Goal: Task Accomplishment & Management: Manage account settings

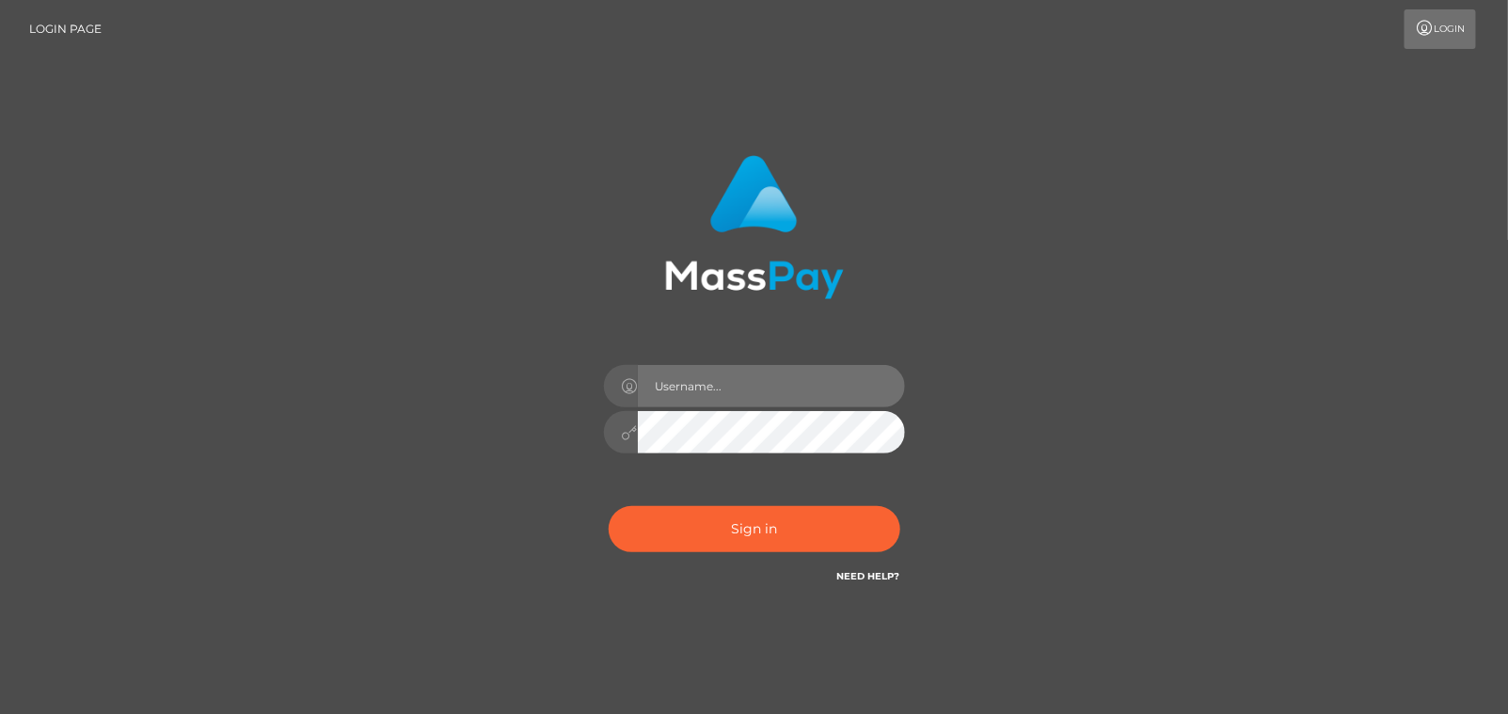
click at [756, 393] on input "text" at bounding box center [771, 386] width 267 height 42
click at [665, 391] on input "text" at bounding box center [771, 386] width 267 height 42
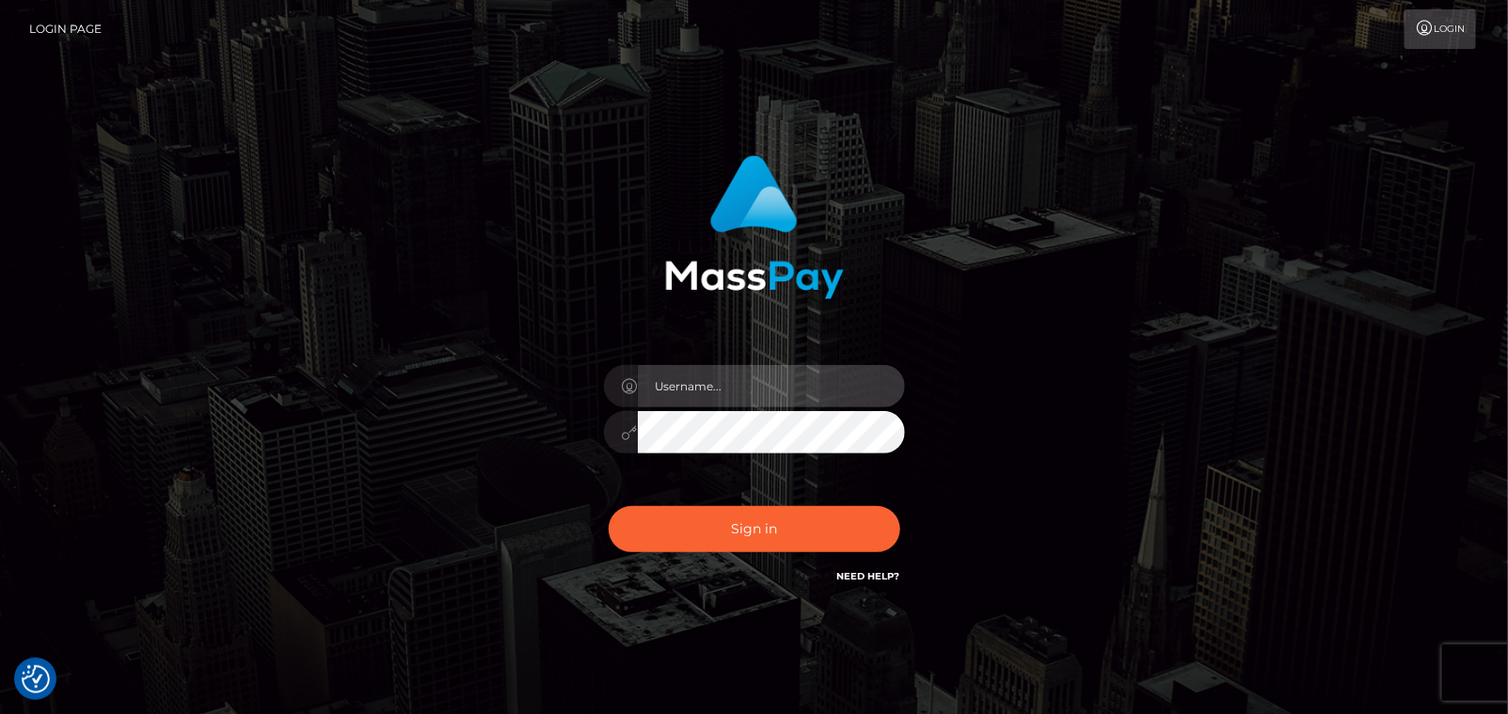
click at [674, 387] on input "text" at bounding box center [771, 386] width 267 height 42
click at [766, 396] on input "text" at bounding box center [771, 386] width 267 height 42
click at [772, 390] on input "text" at bounding box center [771, 386] width 267 height 42
type input "[EMAIL_ADDRESS][DOMAIN_NAME]"
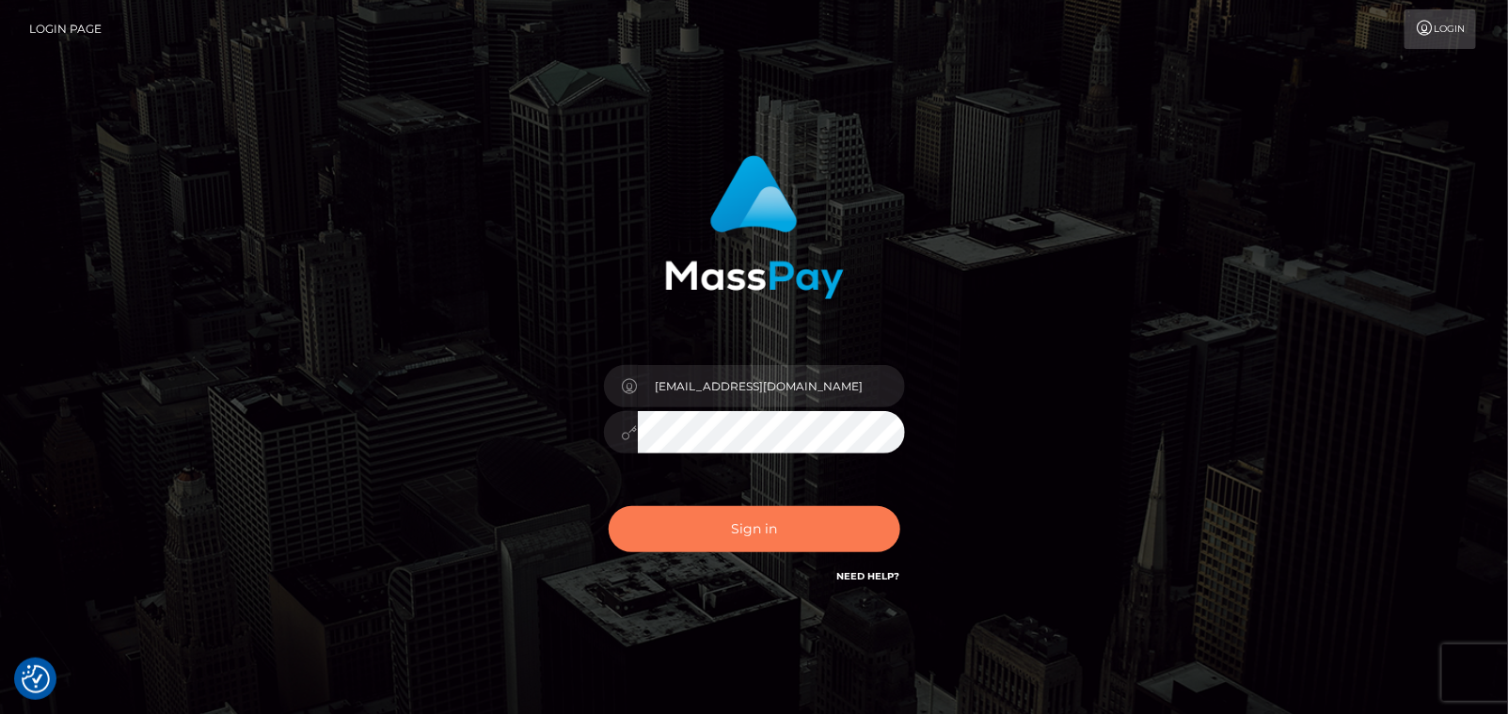
click at [761, 531] on button "Sign in" at bounding box center [755, 529] width 292 height 46
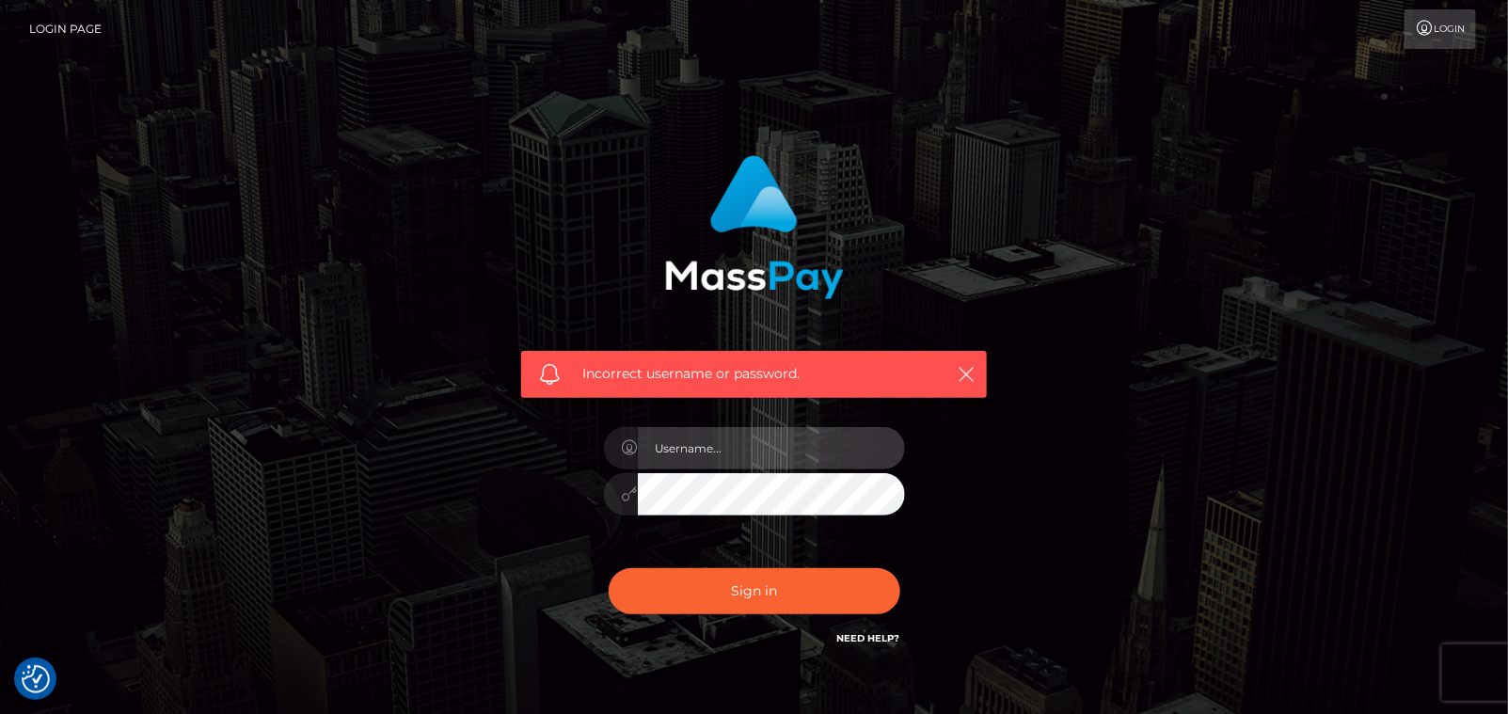
click at [756, 453] on input "text" at bounding box center [771, 448] width 267 height 42
type input "[EMAIL_ADDRESS][DOMAIN_NAME]"
click at [609, 568] on button "Sign in" at bounding box center [755, 591] width 292 height 46
click at [733, 454] on input "text" at bounding box center [771, 448] width 267 height 42
type input "[EMAIL_ADDRESS][DOMAIN_NAME]"
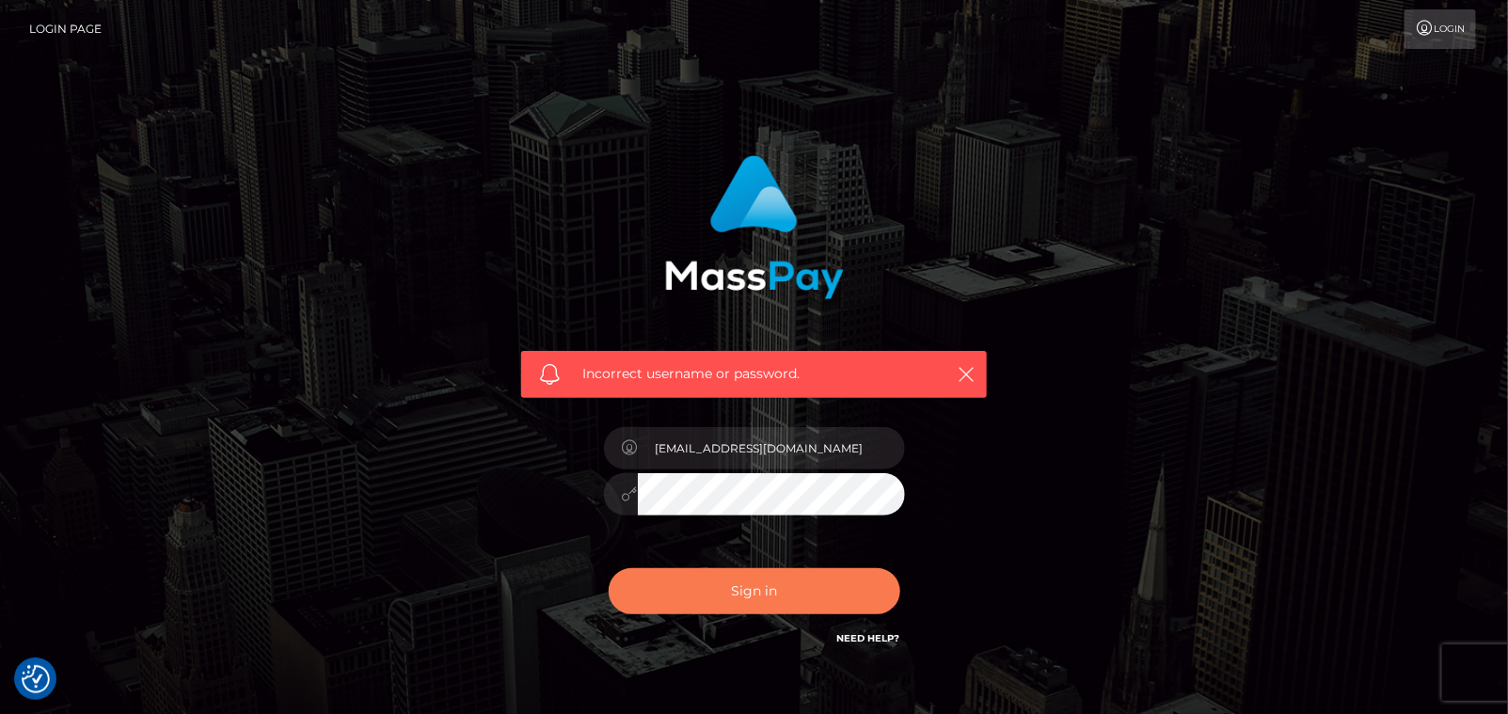
click at [690, 593] on button "Sign in" at bounding box center [755, 591] width 292 height 46
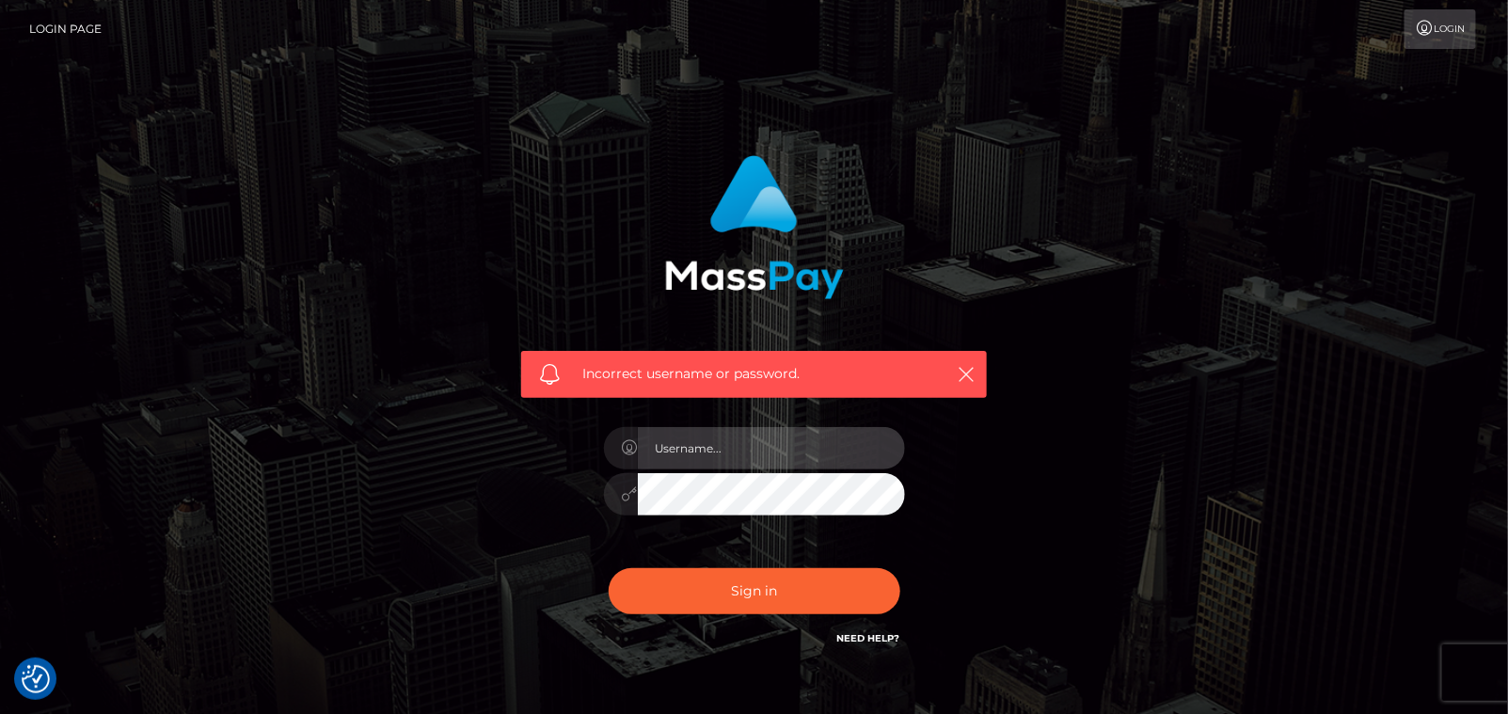
click at [758, 449] on input "text" at bounding box center [771, 448] width 267 height 42
type input "[EMAIL_ADDRESS][DOMAIN_NAME]"
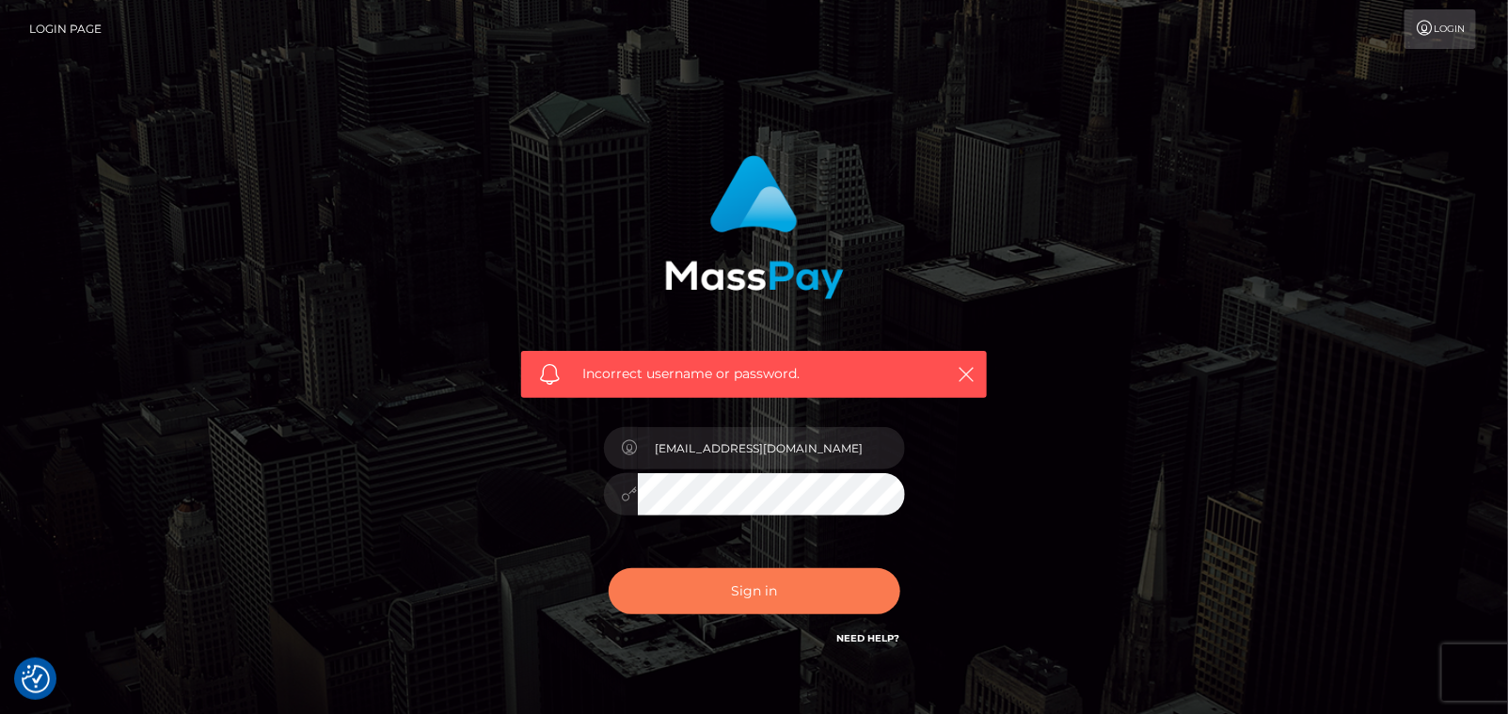
click at [681, 589] on button "Sign in" at bounding box center [755, 591] width 292 height 46
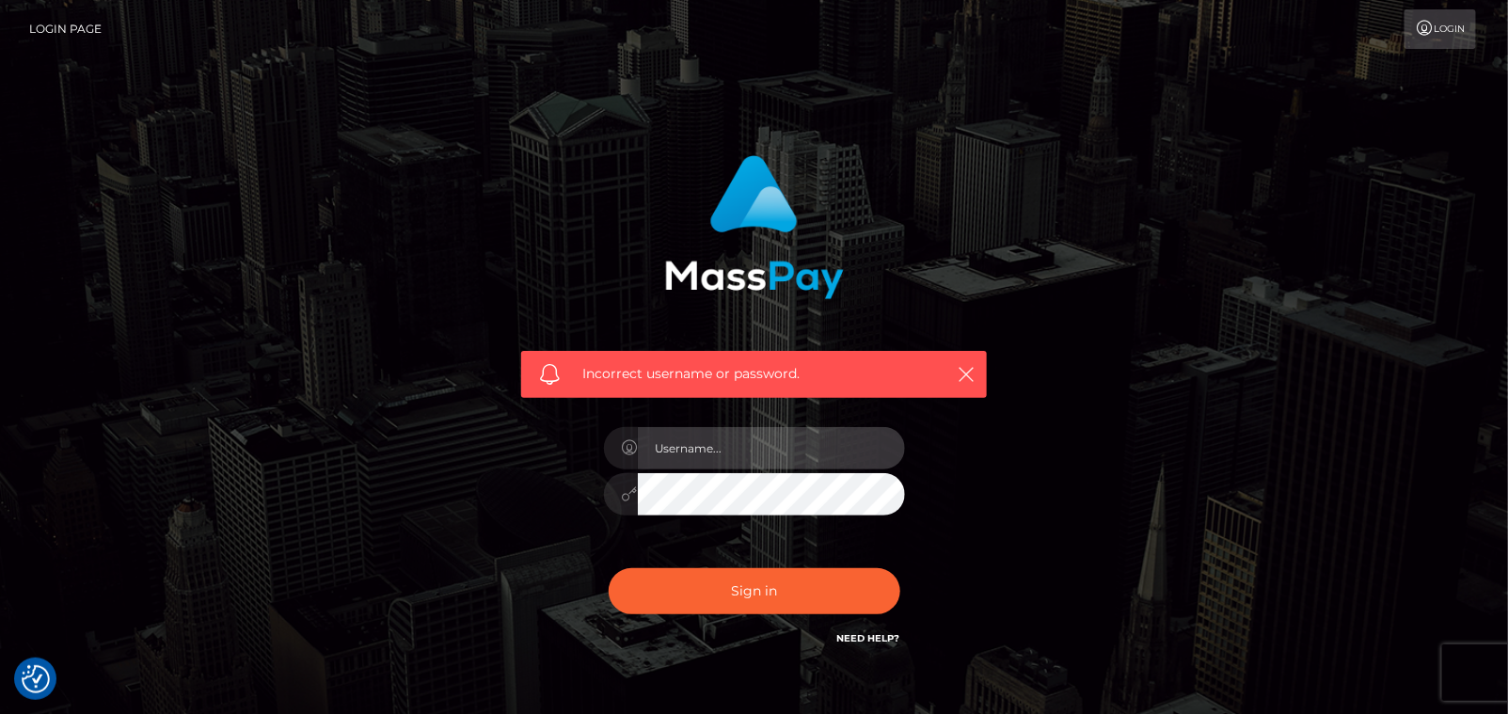
click at [752, 466] on input "text" at bounding box center [771, 448] width 267 height 42
type input "[EMAIL_ADDRESS][DOMAIN_NAME]"
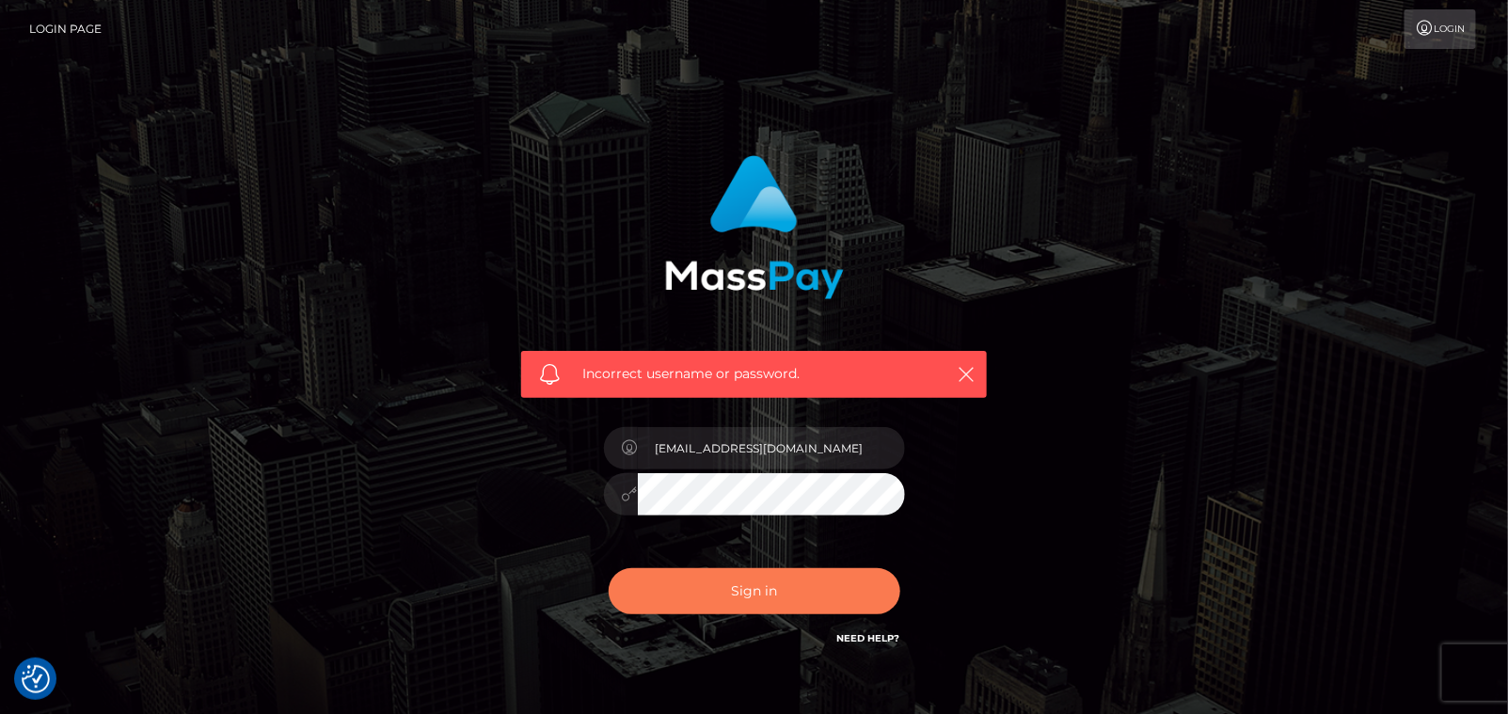
click at [687, 597] on button "Sign in" at bounding box center [755, 591] width 292 height 46
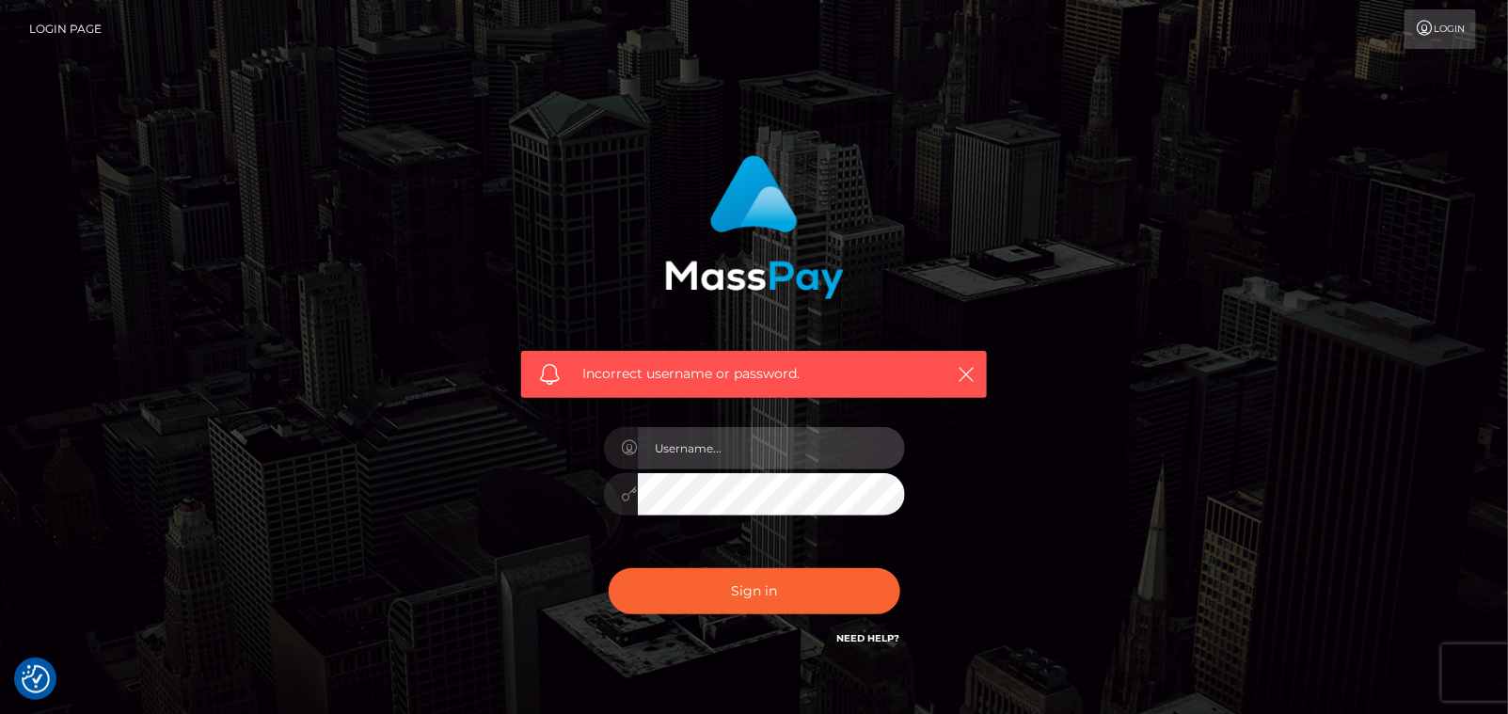
click at [710, 452] on input "text" at bounding box center [771, 448] width 267 height 42
type input "anukax99x@gmail.com"
click at [572, 511] on div "Incorrect username or password. anukax99x@gmail.com" at bounding box center [754, 402] width 494 height 522
click at [609, 568] on button "Sign in" at bounding box center [755, 591] width 292 height 46
click at [706, 451] on input "text" at bounding box center [771, 448] width 267 height 42
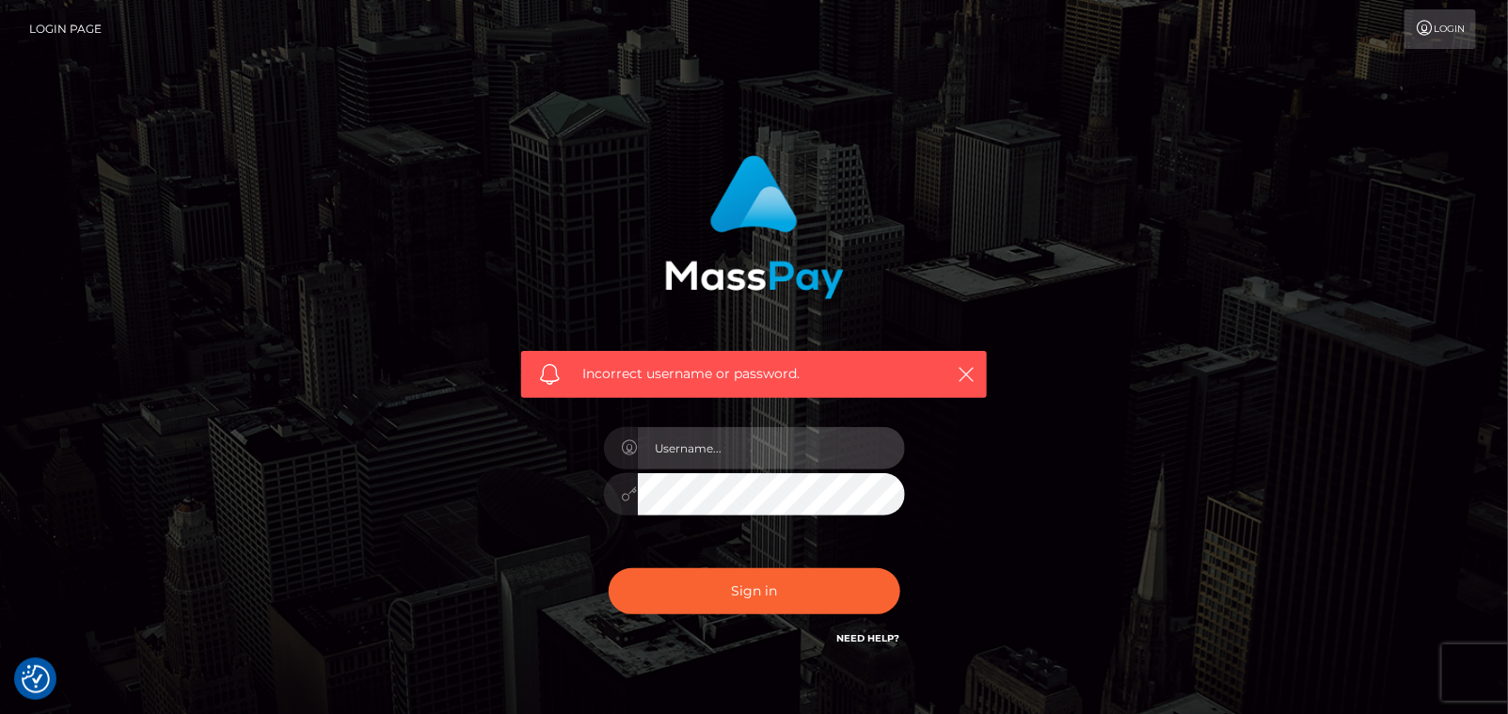
type input "[EMAIL_ADDRESS][DOMAIN_NAME]"
click at [609, 568] on button "Sign in" at bounding box center [755, 591] width 292 height 46
click at [690, 440] on input "text" at bounding box center [771, 448] width 267 height 42
click at [1070, 623] on div "Incorrect username or password." at bounding box center [754, 411] width 1072 height 541
click at [880, 637] on link "Need Help?" at bounding box center [868, 638] width 63 height 12
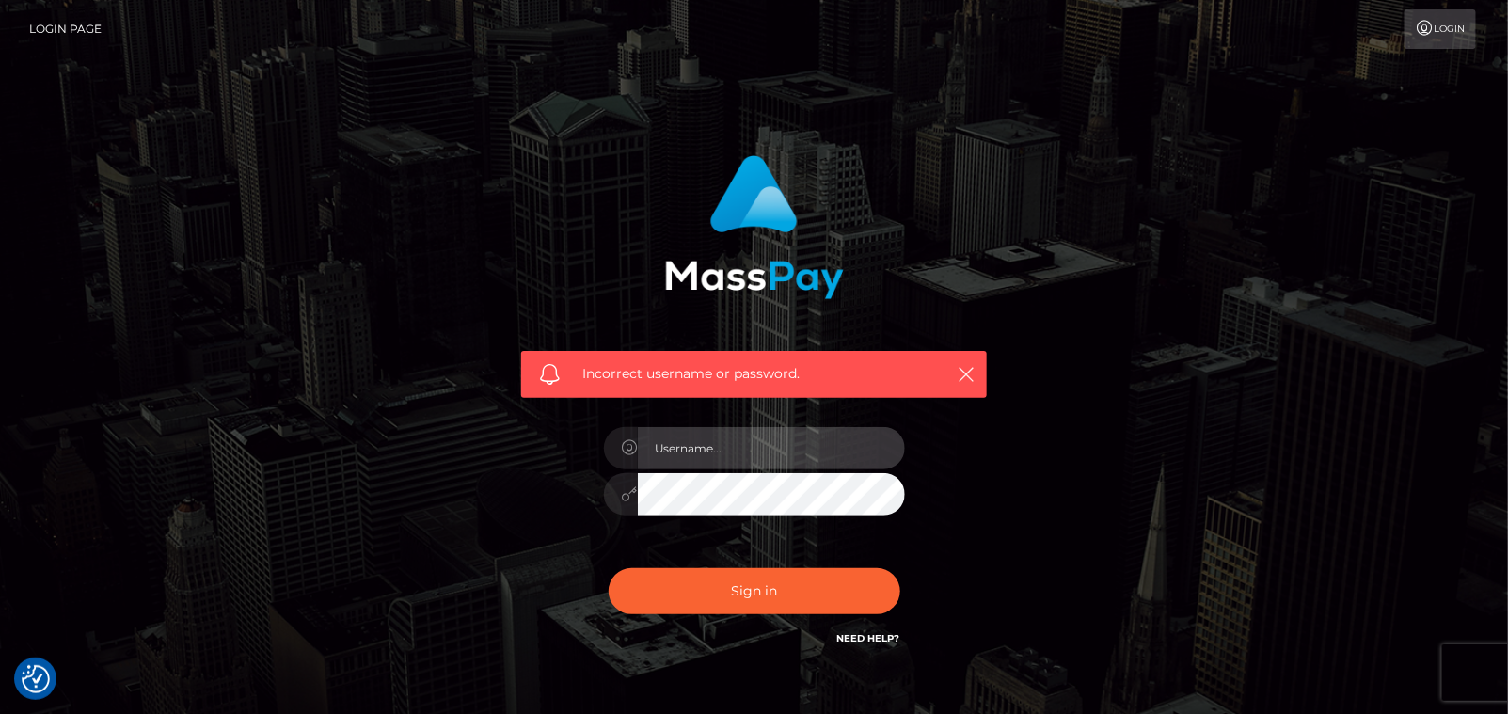
click at [713, 452] on input "text" at bounding box center [771, 448] width 267 height 42
type input "anukax99x@gmail.com"
click at [464, 513] on div "Incorrect username or password. anukax99x@gmail.com" at bounding box center [754, 411] width 1072 height 541
click at [609, 568] on button "Sign in" at bounding box center [755, 591] width 292 height 46
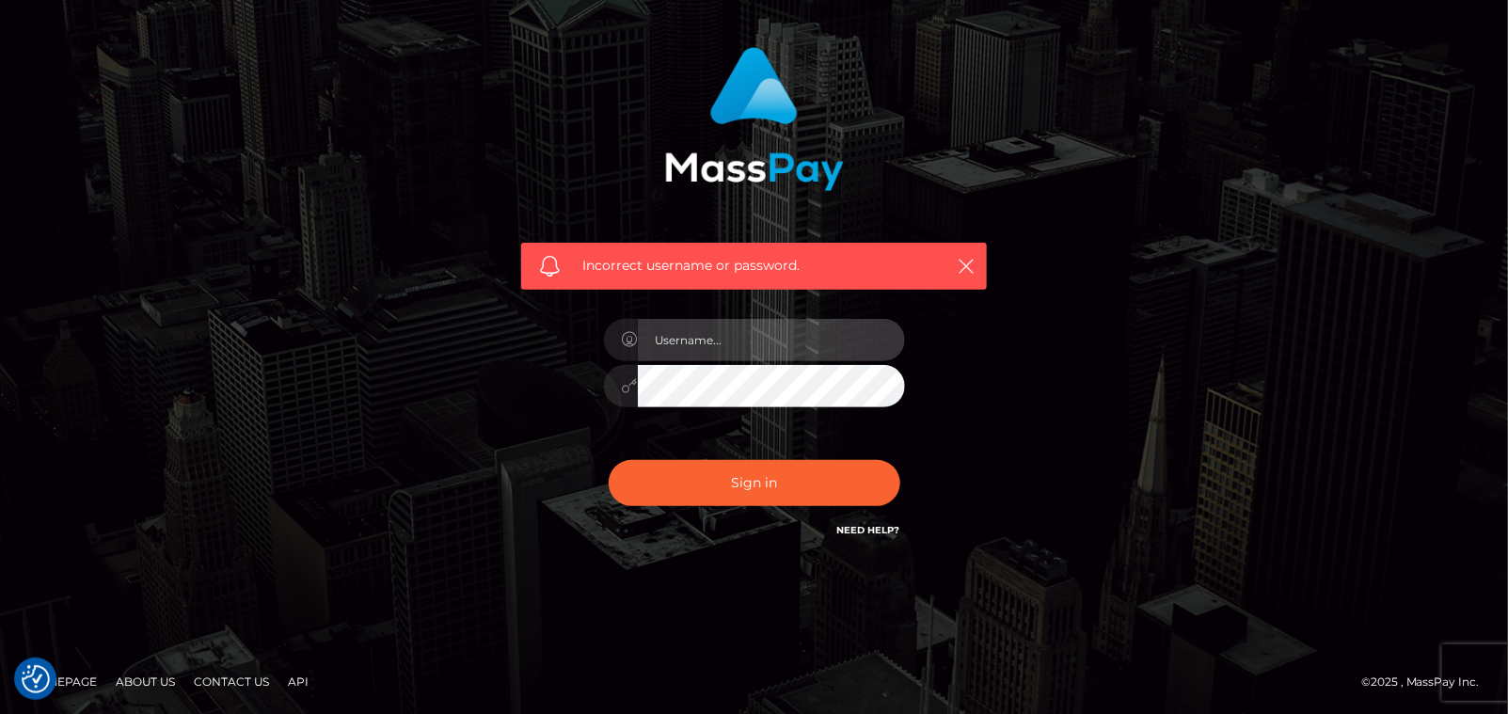
click at [702, 319] on input "text" at bounding box center [771, 340] width 267 height 42
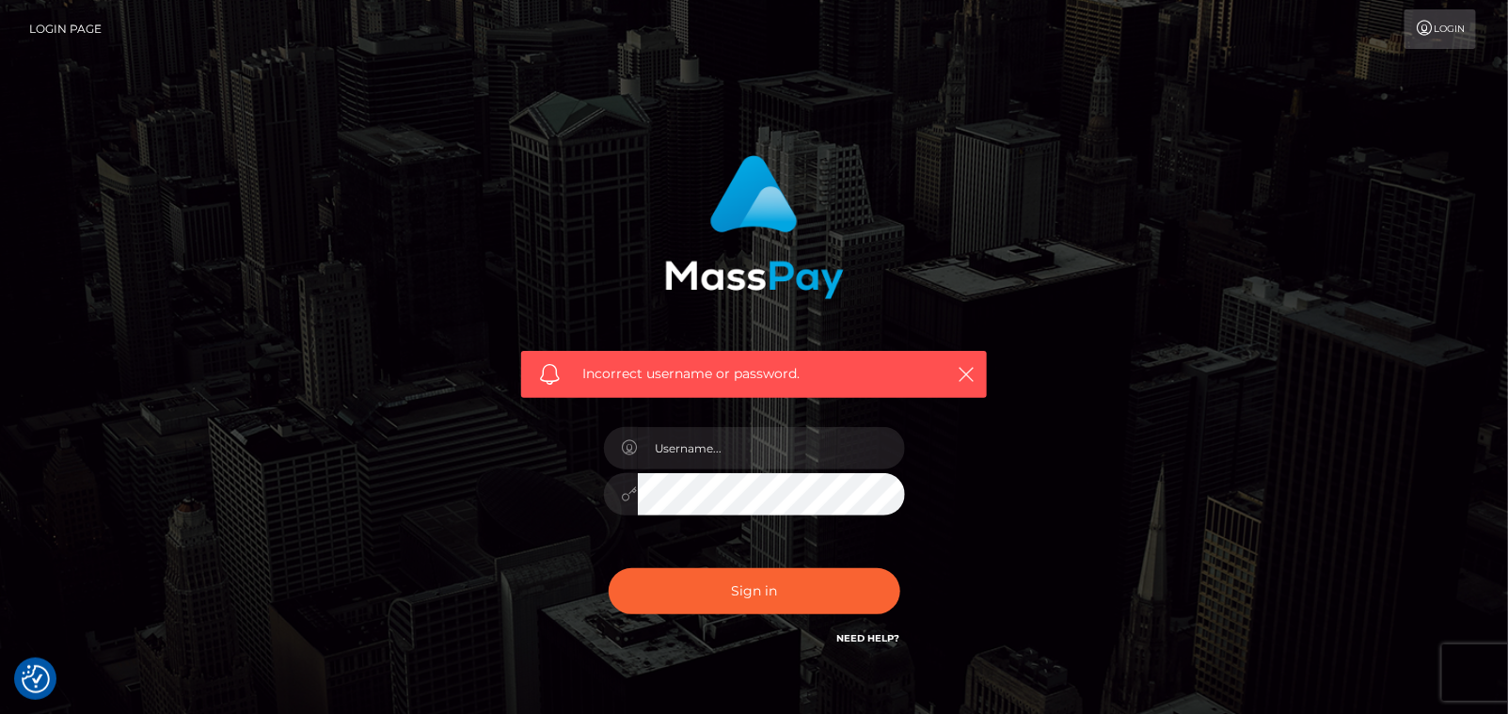
click at [1450, 38] on link "Login" at bounding box center [1439, 29] width 71 height 40
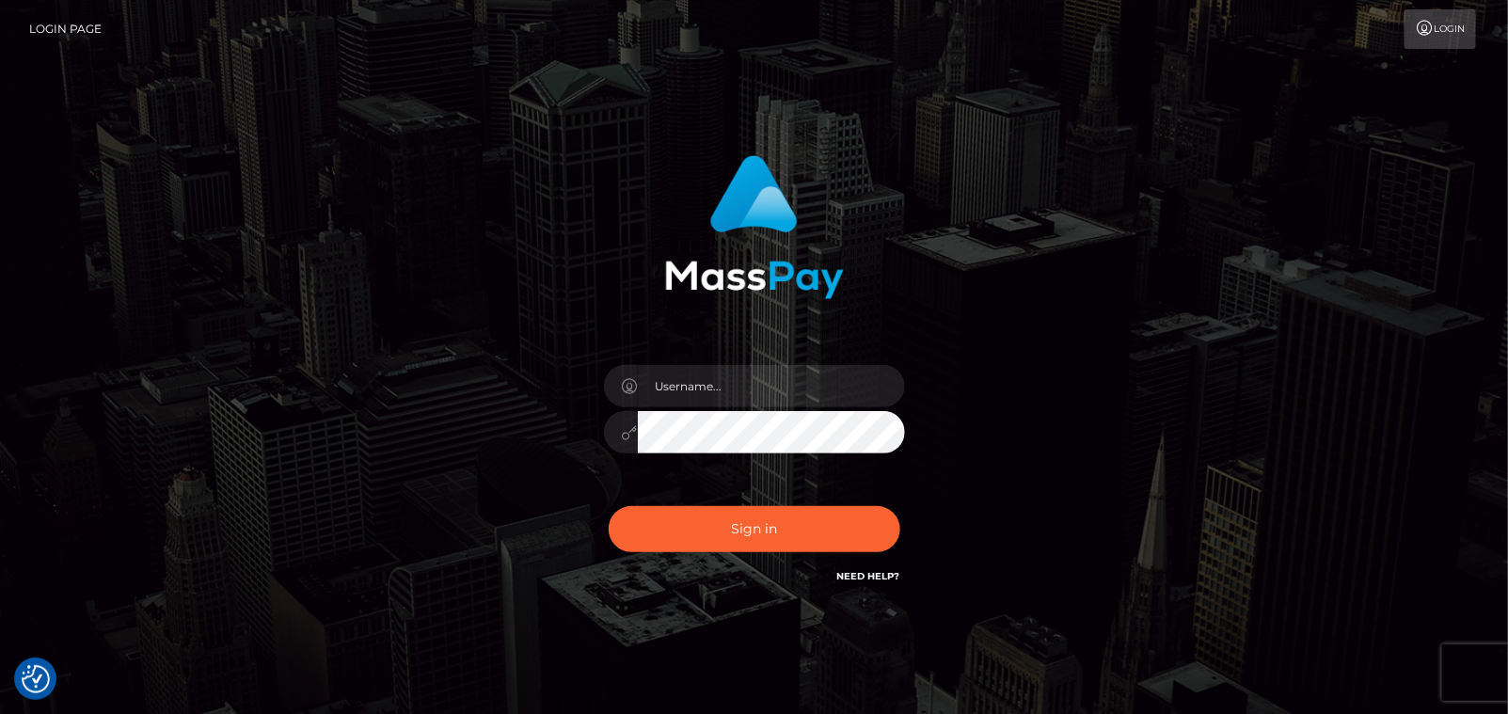
click at [870, 577] on link "Need Help?" at bounding box center [868, 576] width 63 height 12
click at [785, 377] on input "text" at bounding box center [771, 386] width 267 height 42
type input "[EMAIL_ADDRESS][DOMAIN_NAME]"
click at [515, 443] on div "[EMAIL_ADDRESS][DOMAIN_NAME] Sign in" at bounding box center [754, 371] width 494 height 460
click at [609, 506] on button "Sign in" at bounding box center [755, 529] width 292 height 46
